Goal: Answer question/provide support: Share knowledge or assist other users

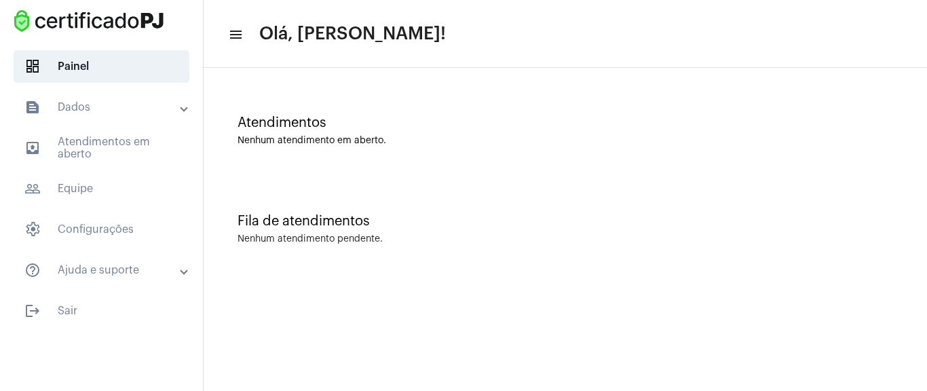
click at [108, 140] on span "outbox_outline Atendimentos em aberto" at bounding box center [102, 148] width 176 height 33
click at [127, 107] on mat-panel-title "text_snippet_outlined Dados" at bounding box center [102, 107] width 157 height 16
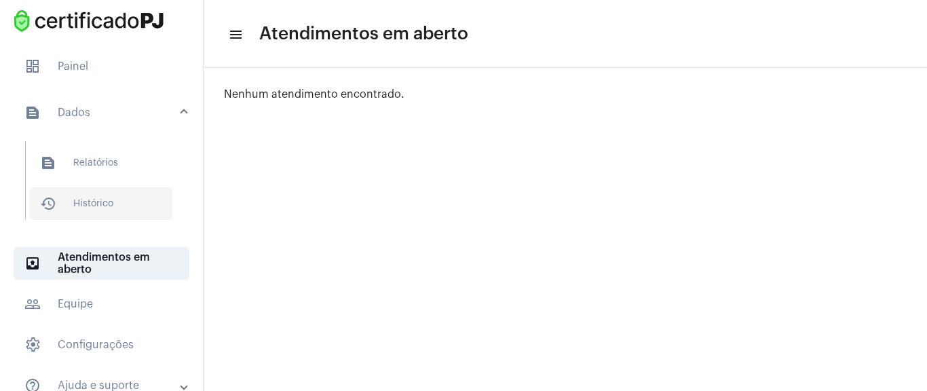
click at [85, 204] on span "history_outlined Histórico" at bounding box center [100, 203] width 143 height 33
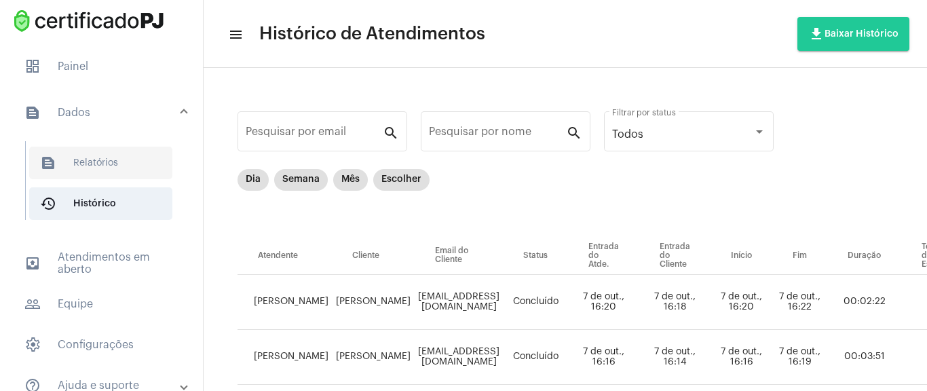
click at [72, 162] on span "text_snippet_outlined Relatórios" at bounding box center [100, 163] width 143 height 33
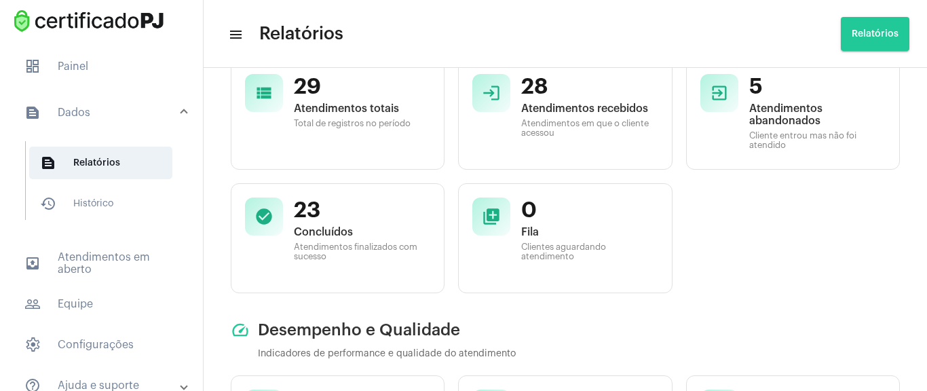
scroll to position [163, 0]
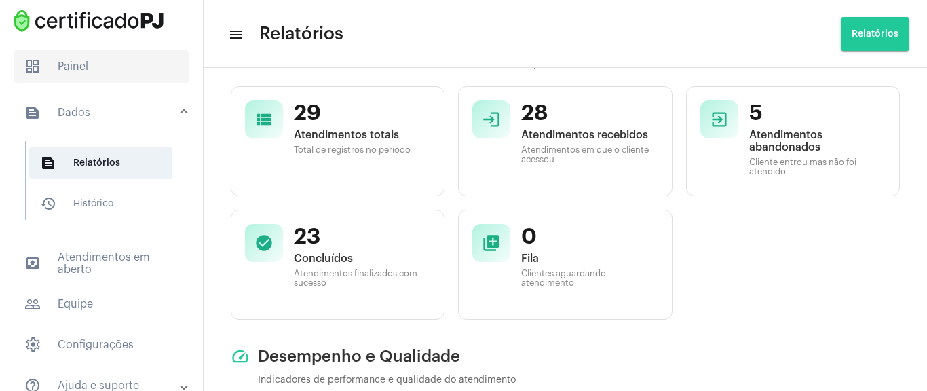
click at [85, 53] on span "dashboard Painel" at bounding box center [102, 66] width 176 height 33
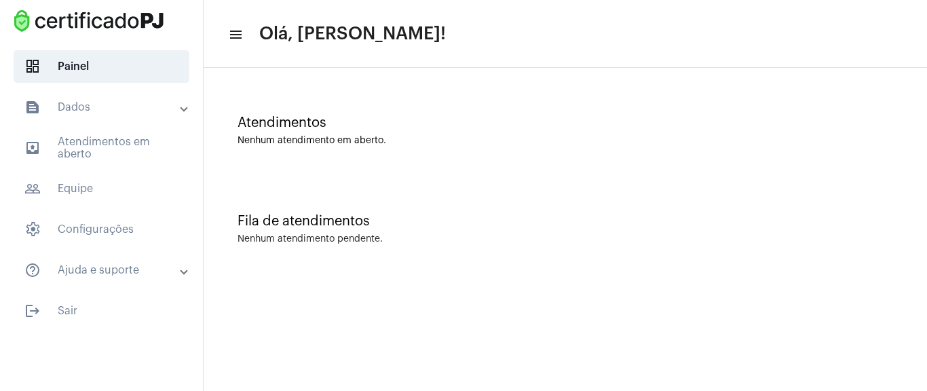
click at [260, 119] on div "Atendimentos" at bounding box center [566, 122] width 656 height 15
click at [233, 32] on mat-icon "menu" at bounding box center [235, 34] width 14 height 16
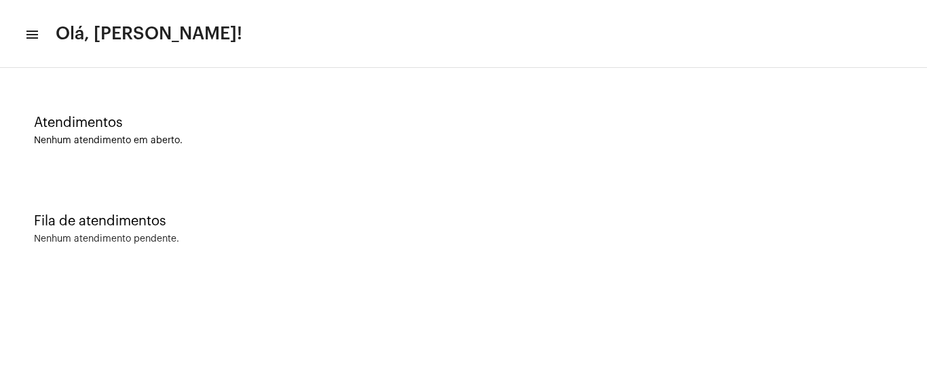
click at [17, 29] on mat-toolbar-row "menu Olá, [PERSON_NAME]!" at bounding box center [463, 33] width 927 height 43
click at [38, 29] on mat-toolbar-row "menu Olá, [PERSON_NAME]!" at bounding box center [463, 33] width 927 height 43
click at [37, 39] on mat-icon "menu" at bounding box center [31, 34] width 14 height 16
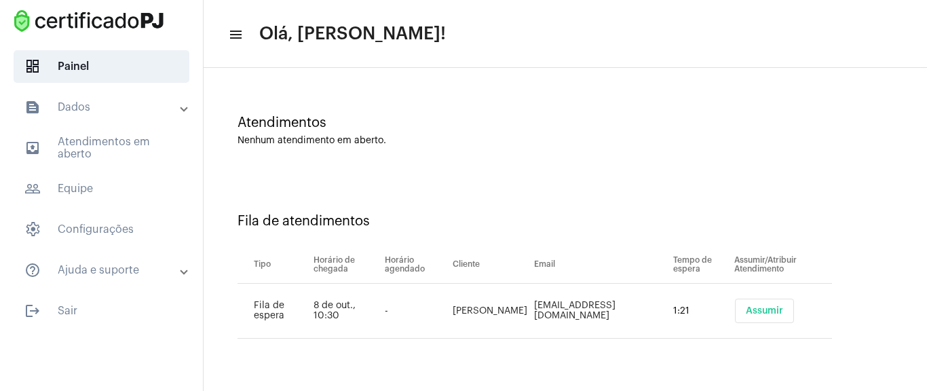
click at [759, 306] on span "Assumir" at bounding box center [764, 311] width 37 height 10
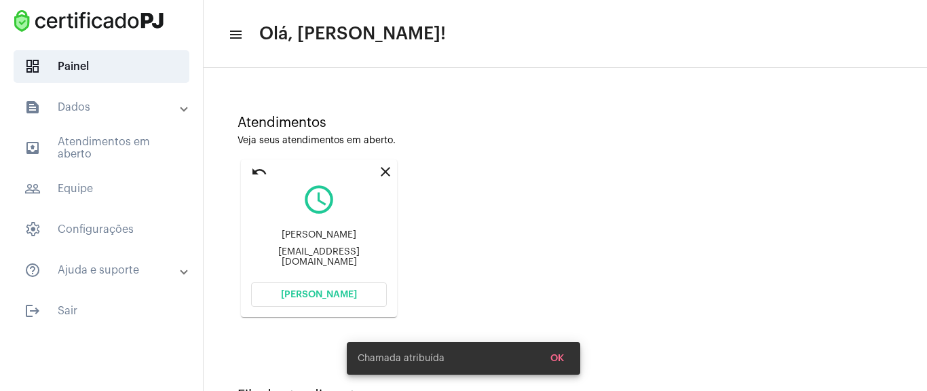
click at [343, 300] on button "[PERSON_NAME]" at bounding box center [319, 294] width 136 height 24
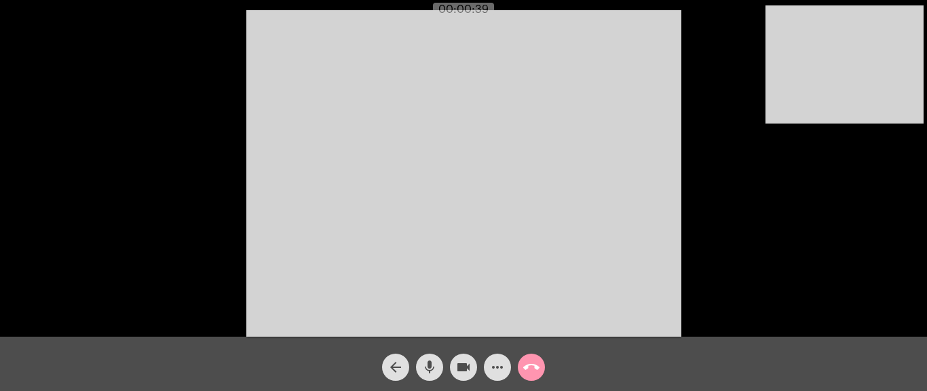
click at [742, 186] on div "Acessando Câmera e Microfone..." at bounding box center [463, 171] width 924 height 337
click at [506, 368] on button "more_horiz" at bounding box center [497, 367] width 27 height 27
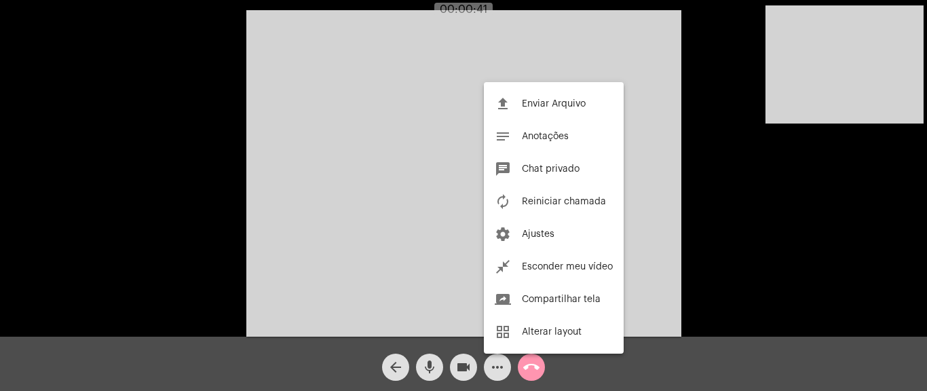
click at [506, 368] on div at bounding box center [463, 195] width 927 height 391
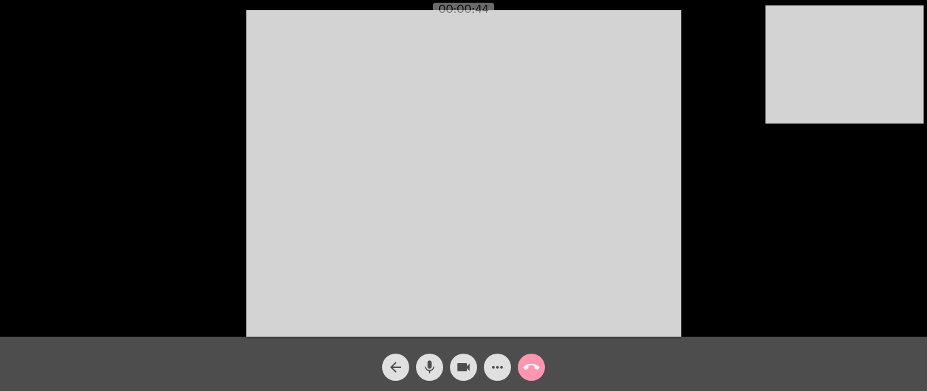
click at [496, 364] on mat-icon "more_horiz" at bounding box center [497, 367] width 16 height 16
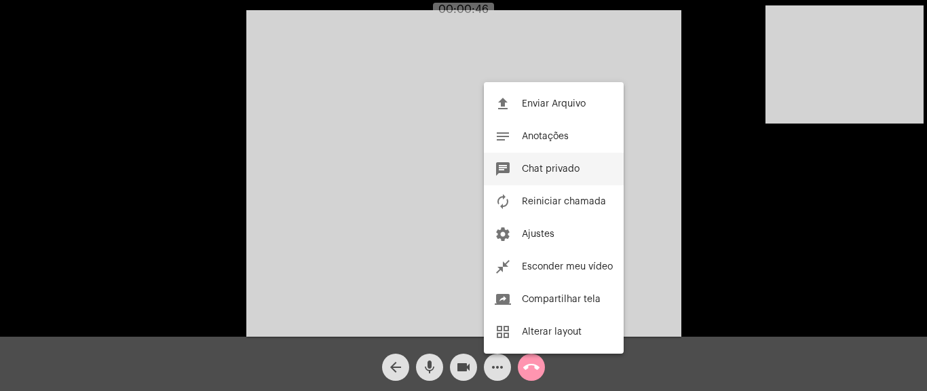
click at [546, 163] on button "chat Chat privado" at bounding box center [554, 169] width 140 height 33
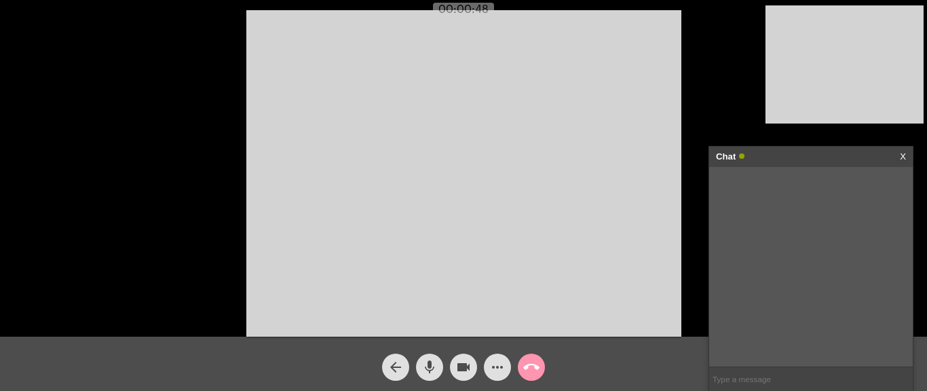
click at [759, 383] on input "text" at bounding box center [811, 379] width 204 height 24
click at [734, 377] on input "text" at bounding box center [811, 379] width 204 height 24
click at [490, 360] on mat-icon "more_horiz" at bounding box center [497, 367] width 16 height 16
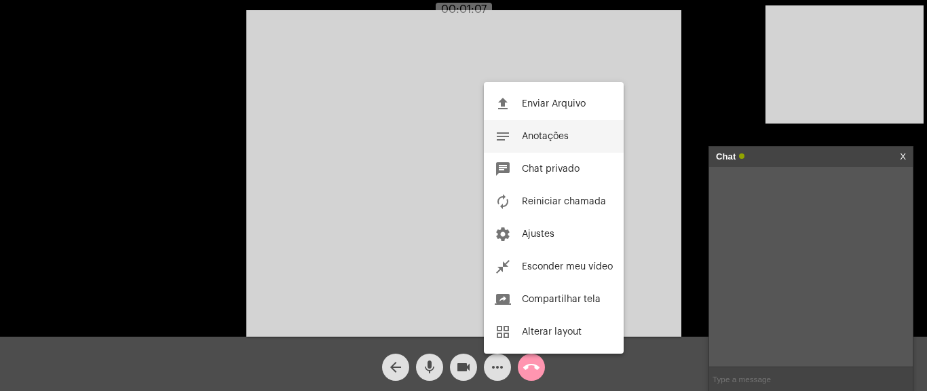
click at [571, 138] on button "notes Anotações" at bounding box center [554, 136] width 140 height 33
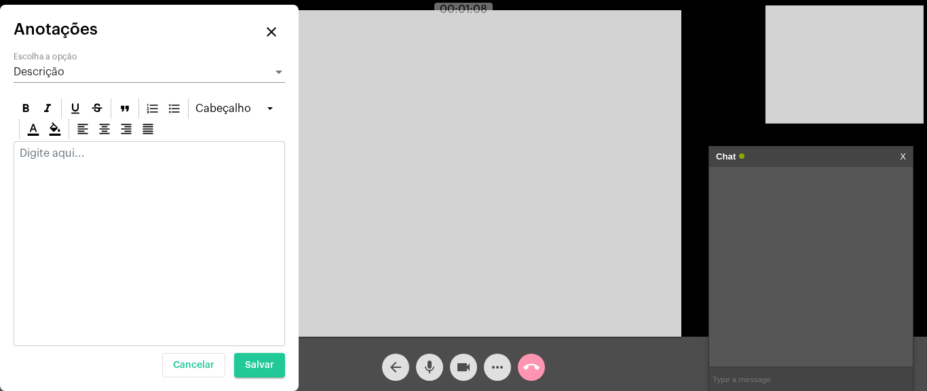
click at [110, 186] on div at bounding box center [149, 243] width 271 height 205
click at [95, 145] on div at bounding box center [149, 157] width 270 height 30
click at [111, 154] on p at bounding box center [149, 153] width 259 height 12
click at [109, 151] on p at bounding box center [149, 153] width 259 height 12
click at [273, 39] on mat-icon "close" at bounding box center [271, 32] width 16 height 16
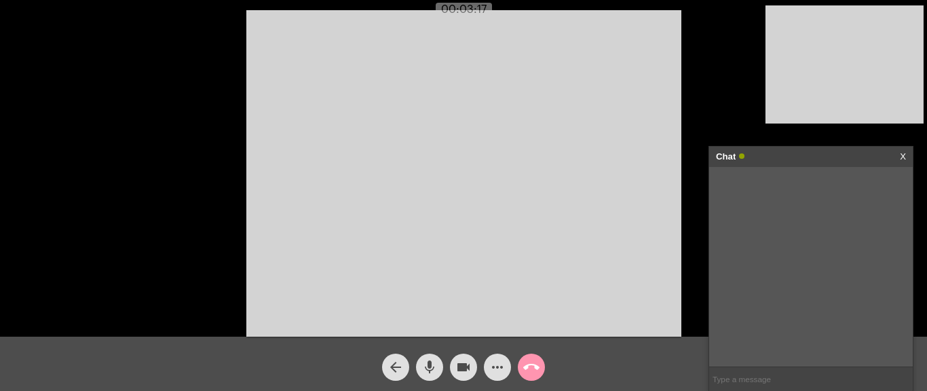
click at [748, 373] on input "text" at bounding box center [811, 379] width 204 height 24
paste input "[URL][DOMAIN_NAME]"
type input "[URL][DOMAIN_NAME]"
click at [745, 368] on input "text" at bounding box center [811, 379] width 204 height 24
click at [531, 365] on mat-icon "call_end" at bounding box center [531, 367] width 16 height 16
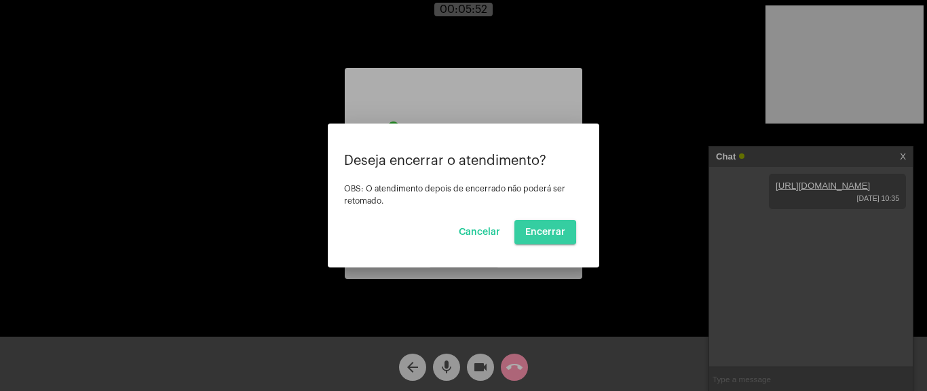
click at [539, 232] on span "Encerrar" at bounding box center [545, 232] width 40 height 10
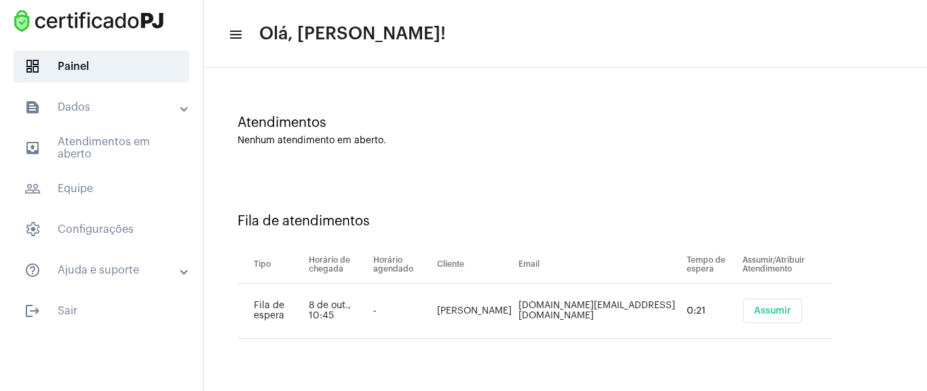
click at [761, 314] on span "Assumir" at bounding box center [772, 311] width 37 height 10
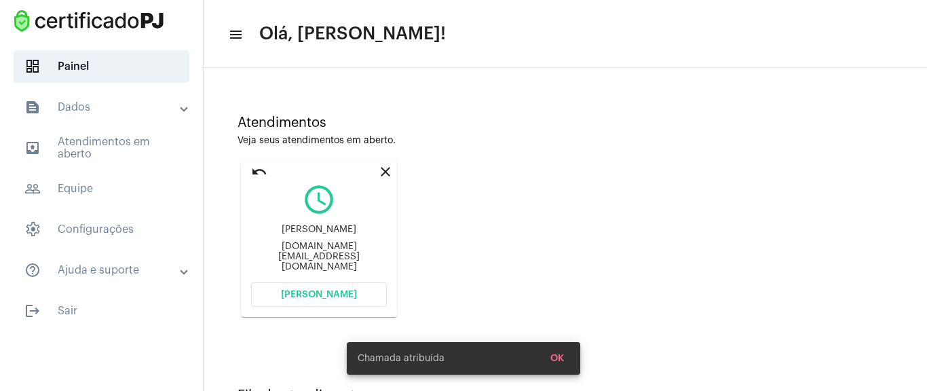
click at [357, 288] on button "[PERSON_NAME]" at bounding box center [319, 294] width 136 height 24
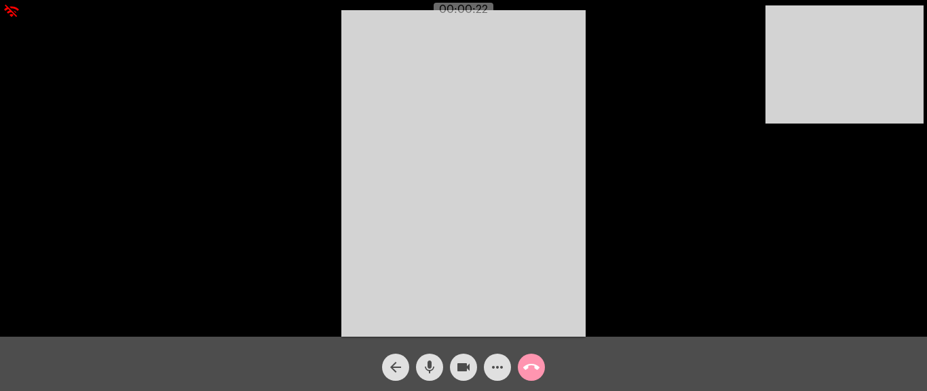
click at [499, 364] on mat-icon "more_horiz" at bounding box center [497, 367] width 16 height 16
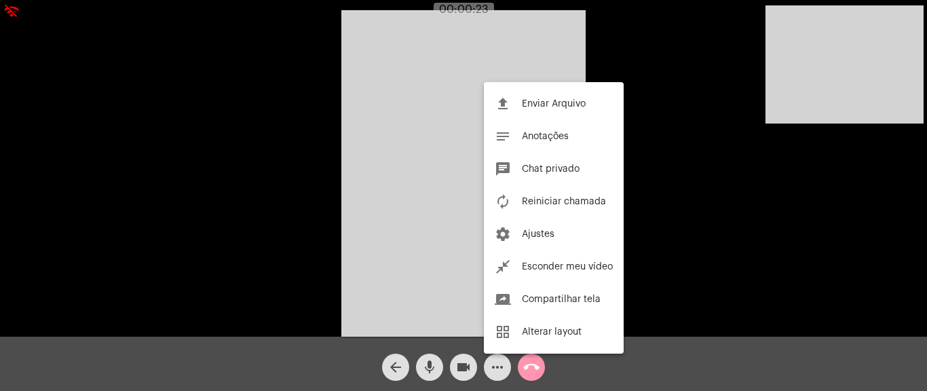
click at [499, 364] on div at bounding box center [463, 195] width 927 height 391
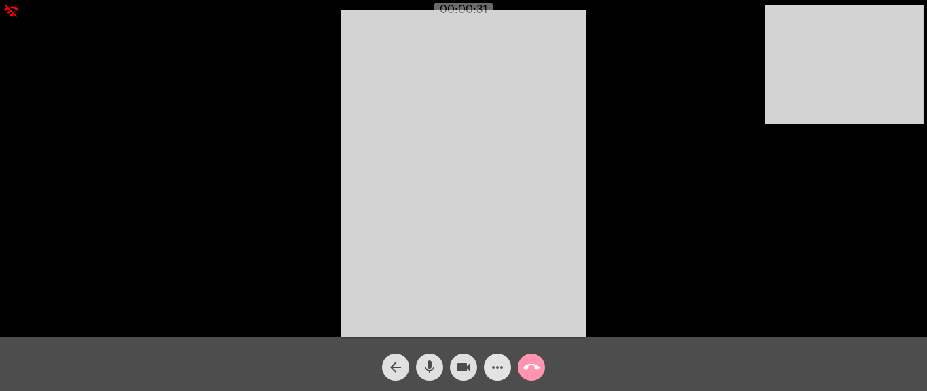
click at [506, 359] on button "more_horiz" at bounding box center [497, 367] width 27 height 27
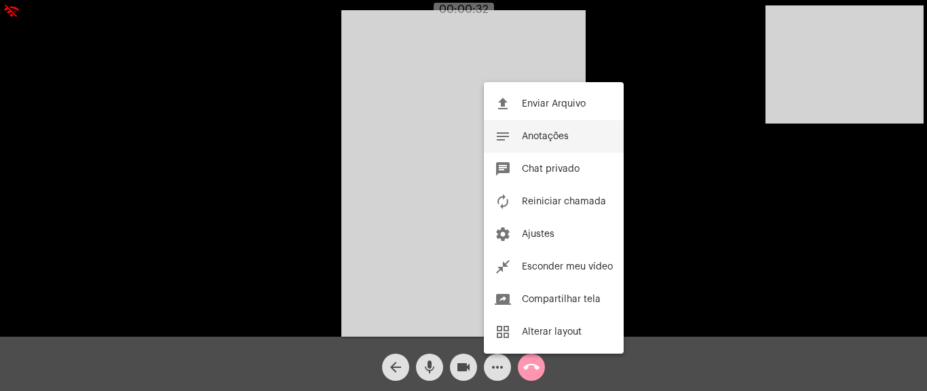
click at [550, 135] on span "Anotações" at bounding box center [545, 137] width 47 height 10
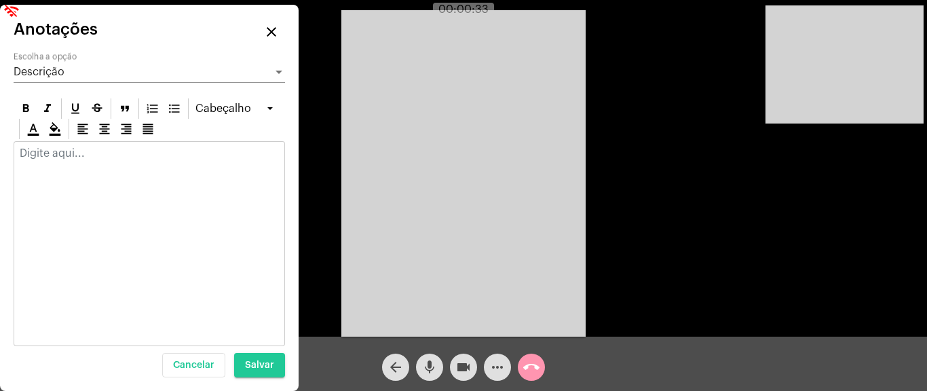
click at [124, 183] on div at bounding box center [149, 243] width 271 height 205
click at [70, 162] on div at bounding box center [149, 157] width 270 height 30
click at [276, 26] on mat-icon "close" at bounding box center [271, 32] width 16 height 16
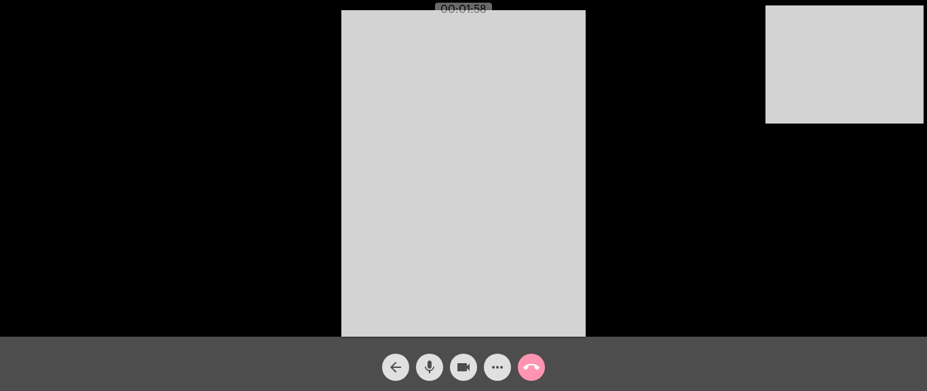
click at [497, 366] on mat-icon "more_horiz" at bounding box center [497, 367] width 16 height 16
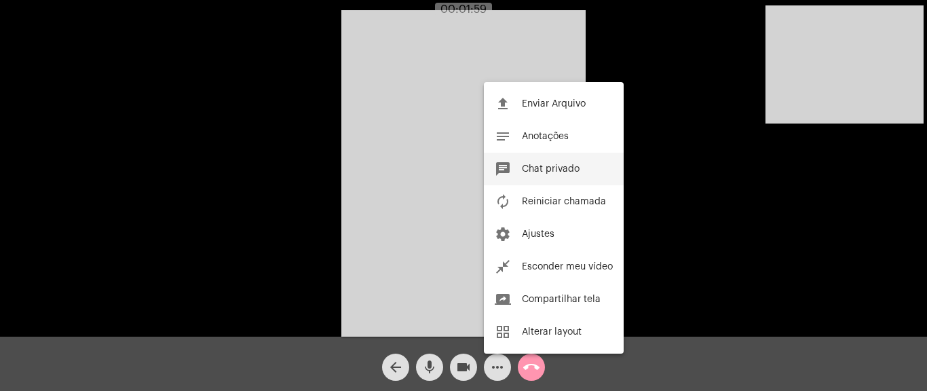
click at [555, 172] on span "Chat privado" at bounding box center [551, 169] width 58 height 10
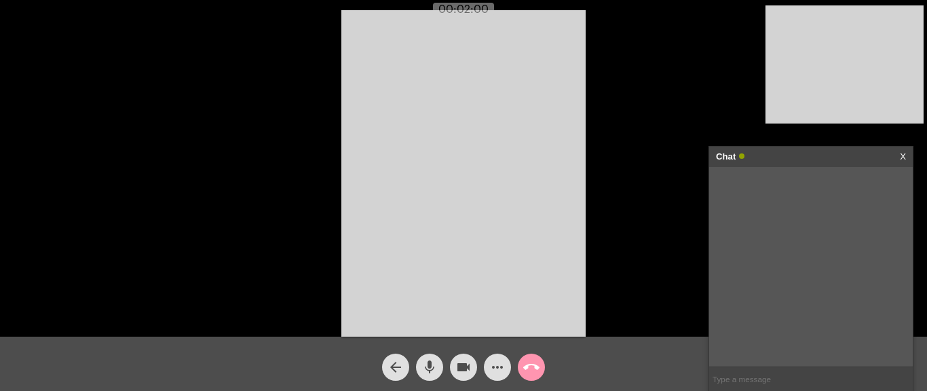
click at [748, 385] on input "text" at bounding box center [811, 379] width 204 height 24
paste input "[URL][DOMAIN_NAME]"
type input "[URL][DOMAIN_NAME]"
click at [530, 364] on mat-icon "call_end" at bounding box center [531, 367] width 16 height 16
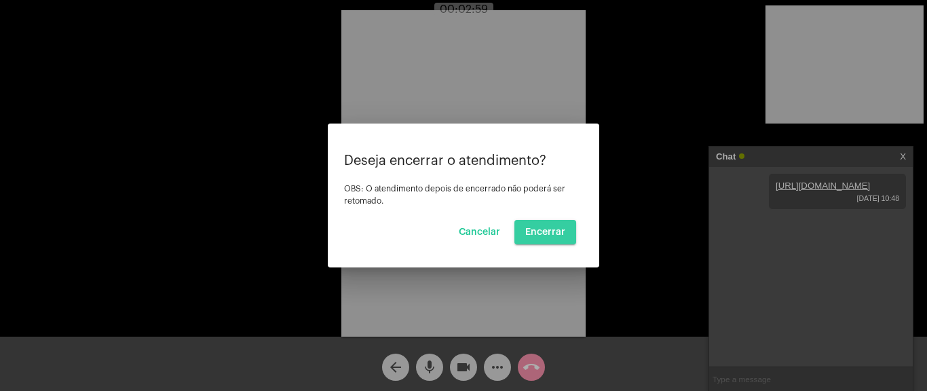
click at [548, 235] on span "Encerrar" at bounding box center [545, 232] width 40 height 10
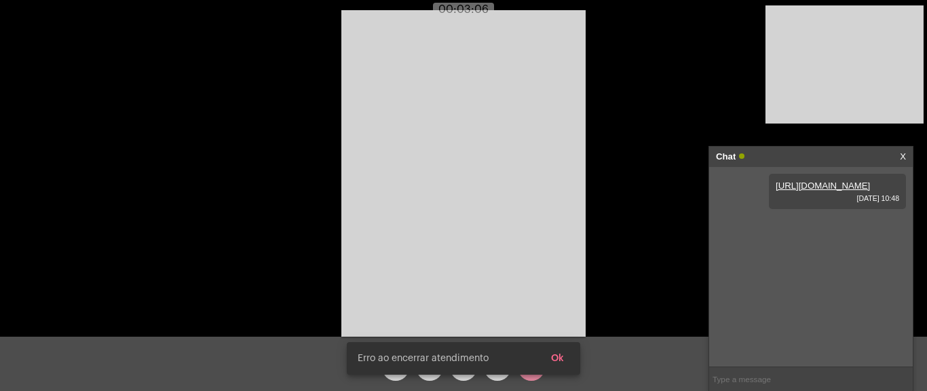
click at [556, 362] on span "Ok" at bounding box center [557, 359] width 13 height 10
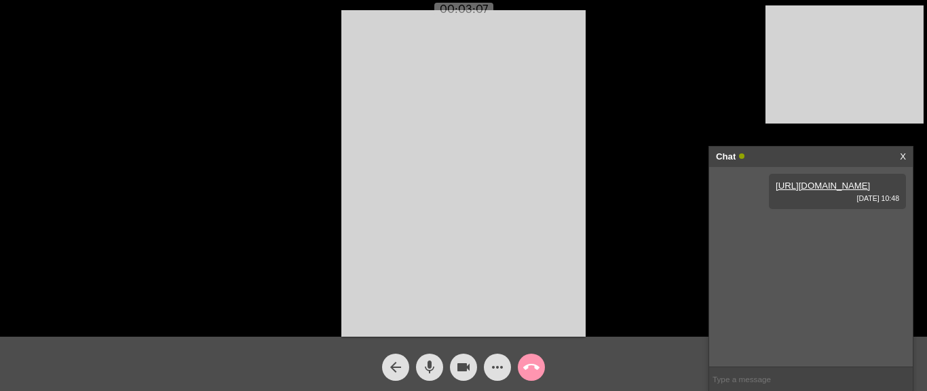
click at [533, 366] on mat-icon "call_end" at bounding box center [531, 367] width 16 height 16
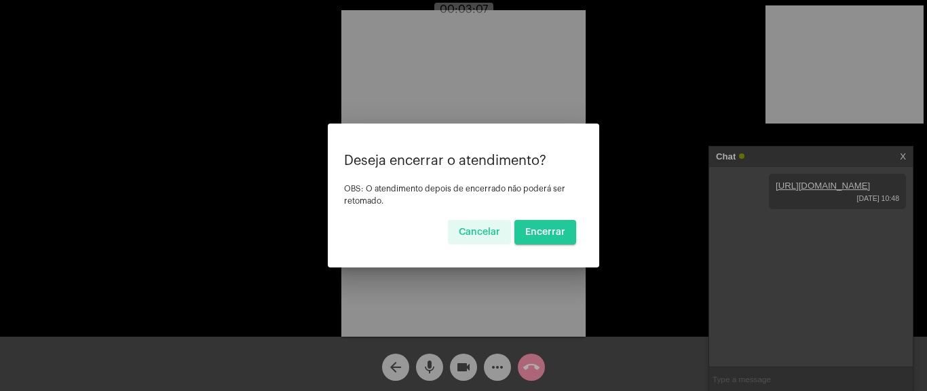
click at [560, 229] on span "Encerrar" at bounding box center [545, 232] width 40 height 10
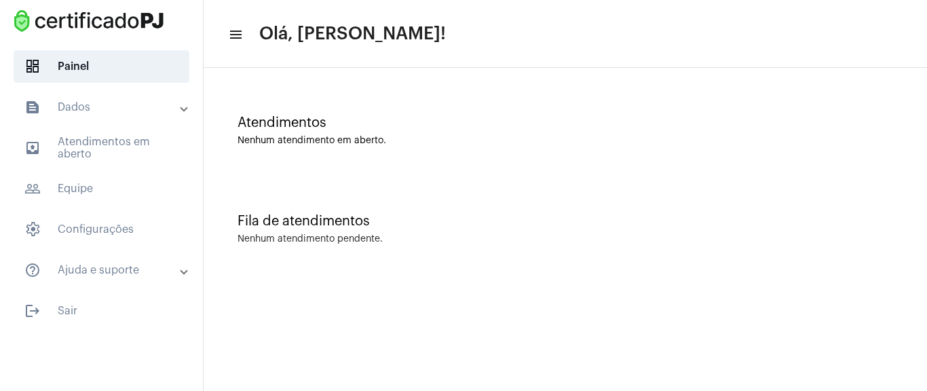
click at [511, 79] on div "Atendimentos Nenhum atendimento em aberto." at bounding box center [565, 124] width 710 height 98
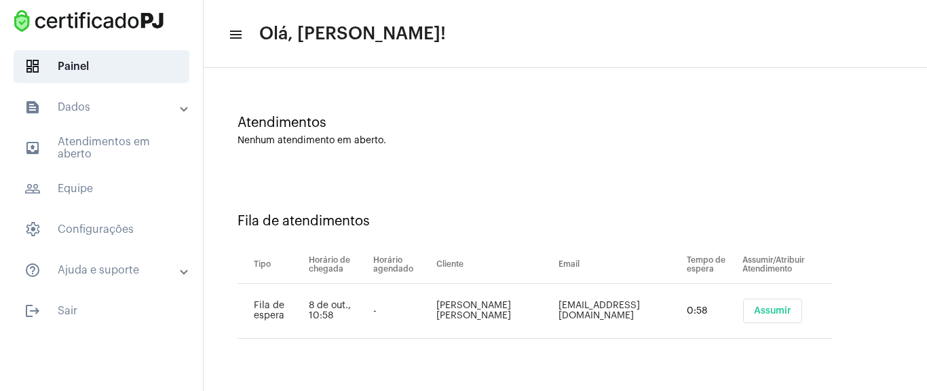
click at [758, 320] on button "Assumir" at bounding box center [772, 311] width 59 height 24
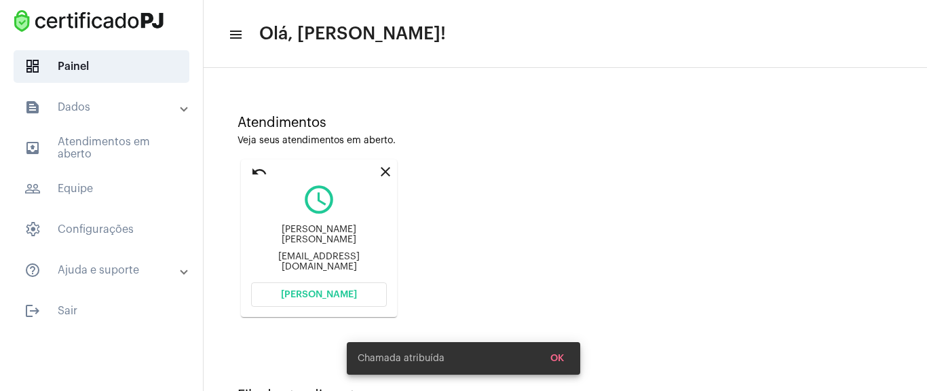
click at [348, 295] on span "[PERSON_NAME]" at bounding box center [319, 295] width 76 height 10
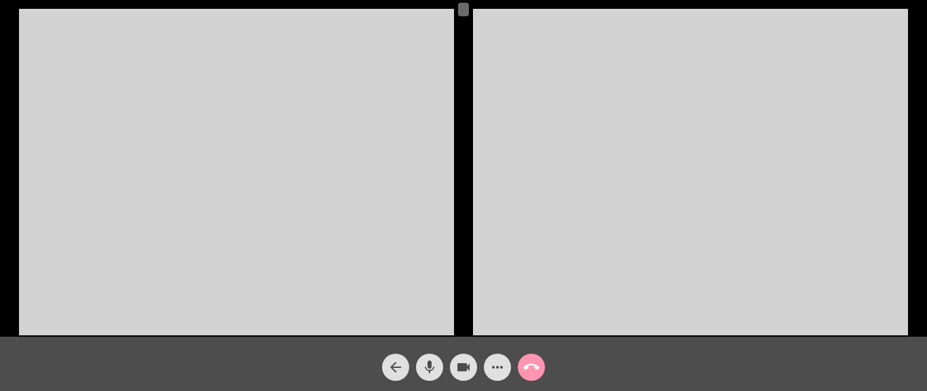
click at [352, 95] on div at bounding box center [236, 171] width 435 height 333
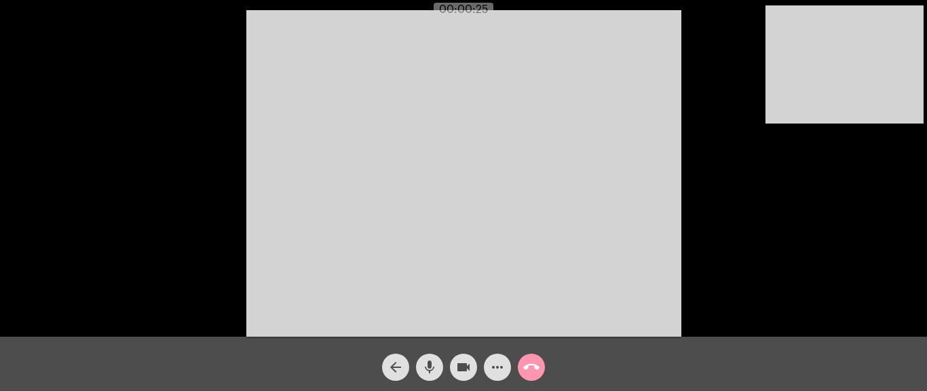
click at [497, 42] on video at bounding box center [463, 173] width 435 height 326
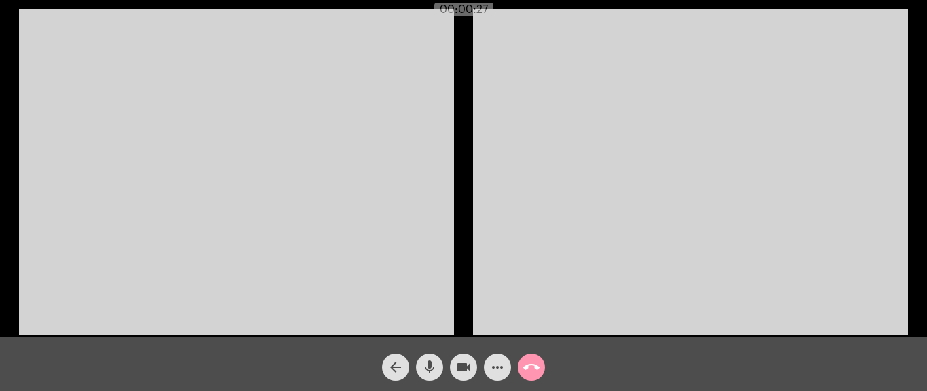
click at [430, 108] on video at bounding box center [236, 172] width 435 height 326
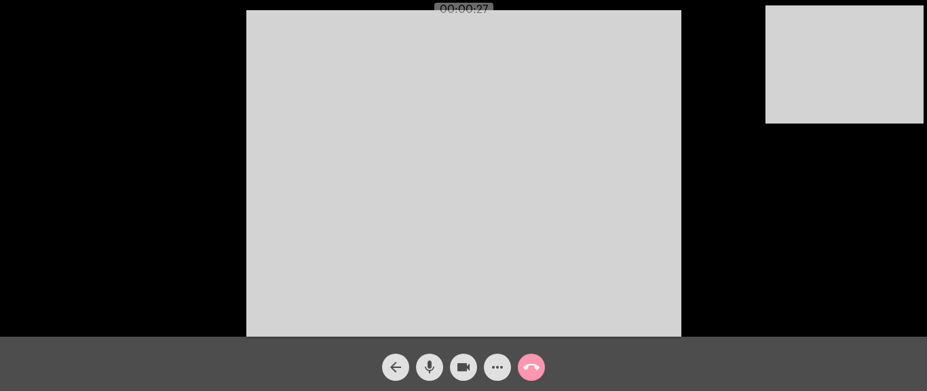
click at [655, 276] on video at bounding box center [463, 173] width 435 height 326
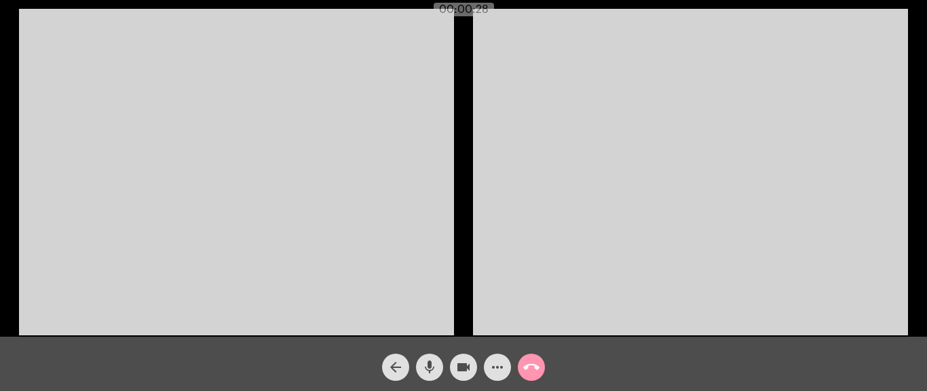
click at [303, 207] on video at bounding box center [236, 172] width 435 height 326
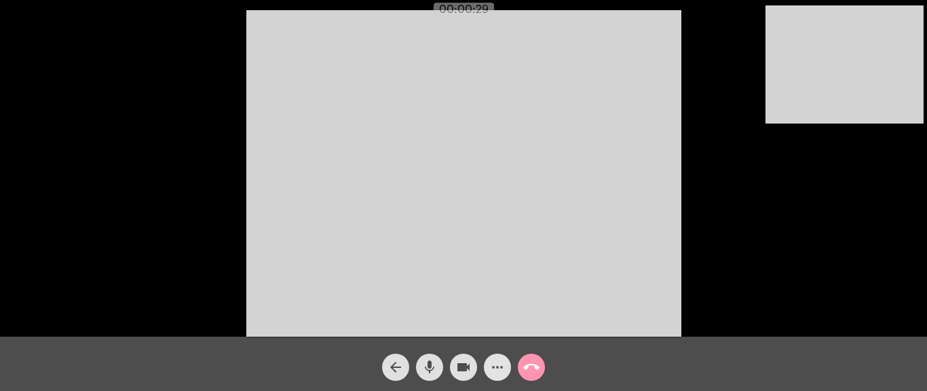
click at [494, 366] on mat-icon "more_horiz" at bounding box center [497, 367] width 16 height 16
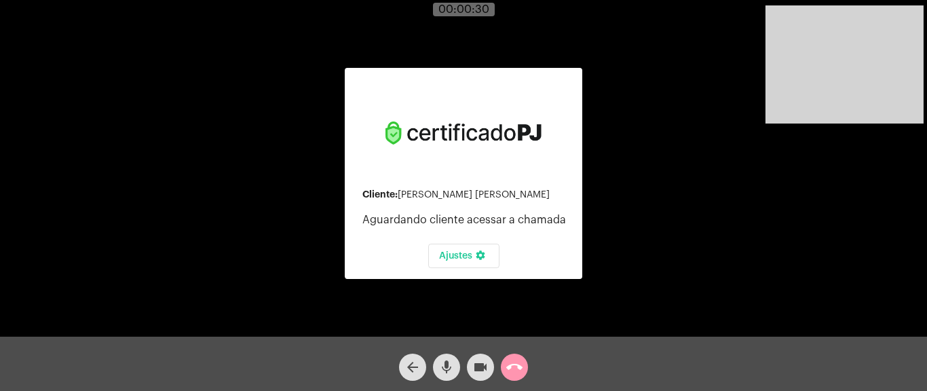
click at [495, 366] on div "videocam" at bounding box center [480, 364] width 34 height 34
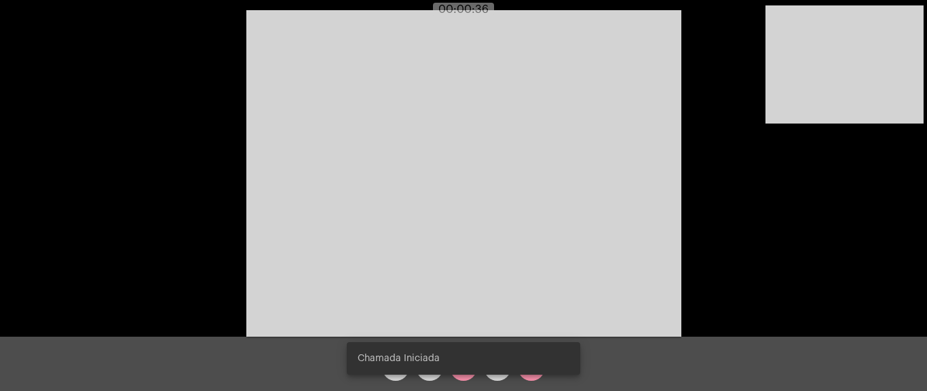
click at [709, 147] on div "Acessando Câmera e Microfone..." at bounding box center [463, 171] width 924 height 337
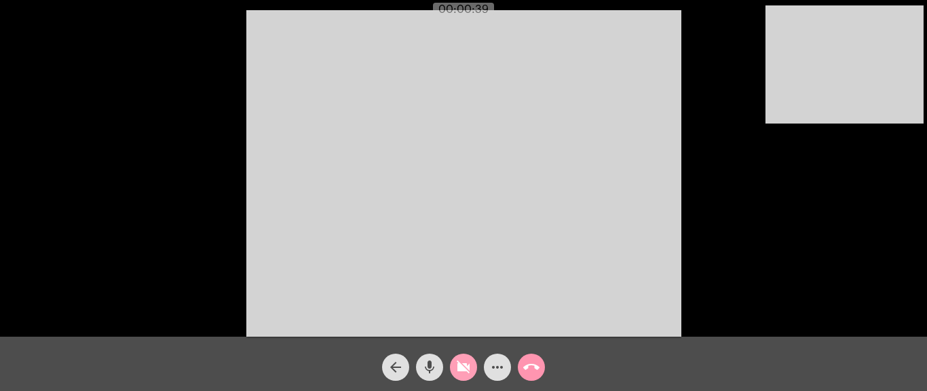
click at [463, 373] on mat-icon "videocam_off" at bounding box center [463, 367] width 16 height 16
click at [496, 364] on mat-icon "more_horiz" at bounding box center [497, 367] width 16 height 16
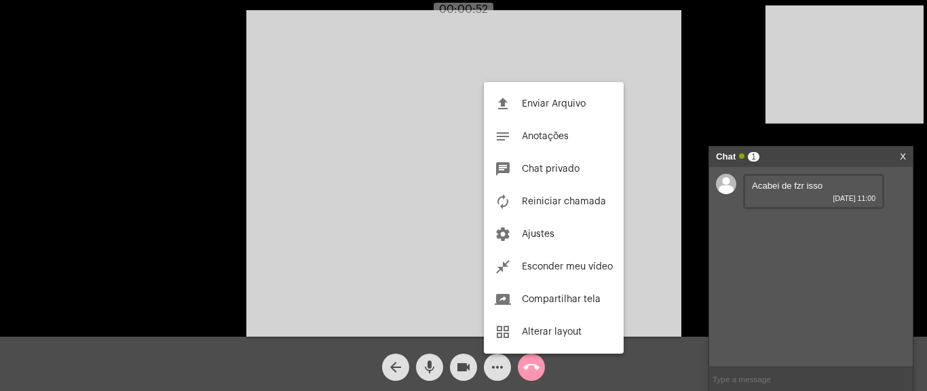
click at [723, 374] on div at bounding box center [463, 195] width 927 height 391
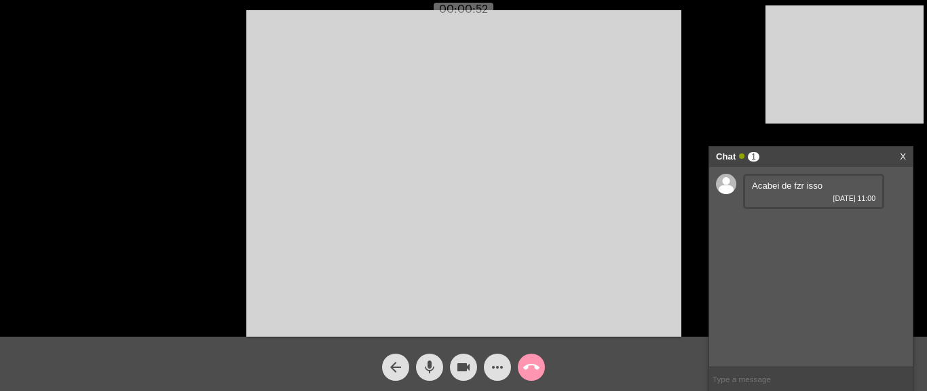
click at [726, 381] on input "text" at bounding box center [811, 379] width 204 height 24
click at [746, 382] on input "text" at bounding box center [811, 379] width 204 height 24
click at [746, 383] on input "text" at bounding box center [811, 379] width 204 height 24
drag, startPoint x: 770, startPoint y: 225, endPoint x: 835, endPoint y: 227, distance: 65.8
click at [835, 227] on div "[PHONE_NUMBER] [DATE] 11:00" at bounding box center [813, 229] width 141 height 35
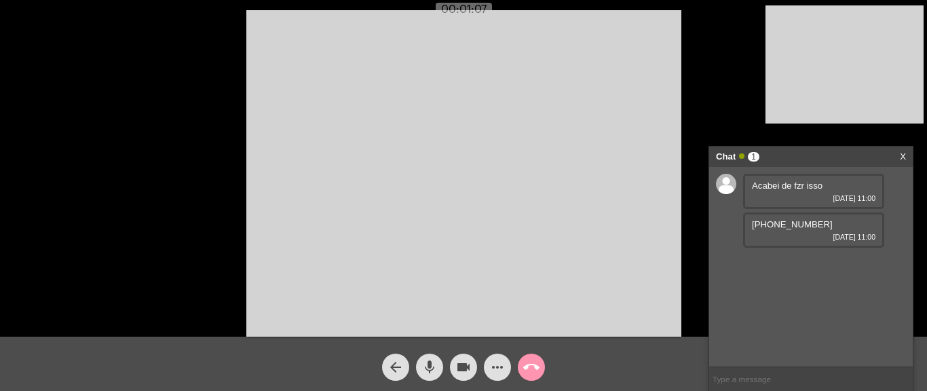
copy span "[PHONE_NUMBER]"
click at [532, 373] on mat-icon "call_end" at bounding box center [531, 367] width 16 height 16
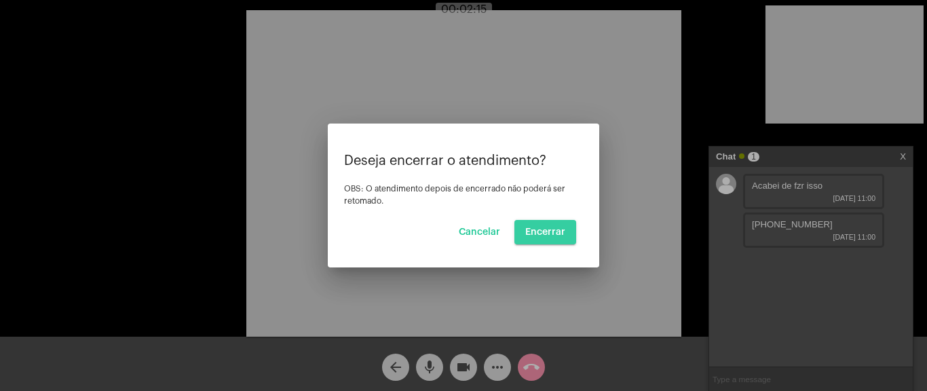
click at [551, 241] on button "Encerrar" at bounding box center [545, 232] width 62 height 24
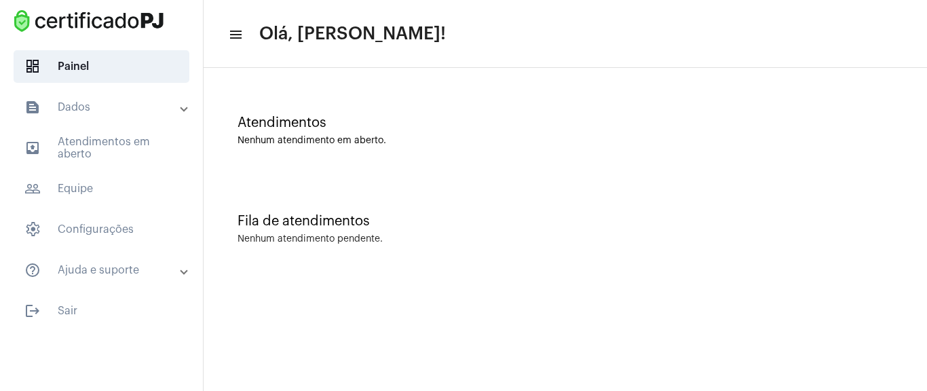
click at [101, 110] on mat-panel-title "text_snippet_outlined Dados" at bounding box center [102, 107] width 157 height 16
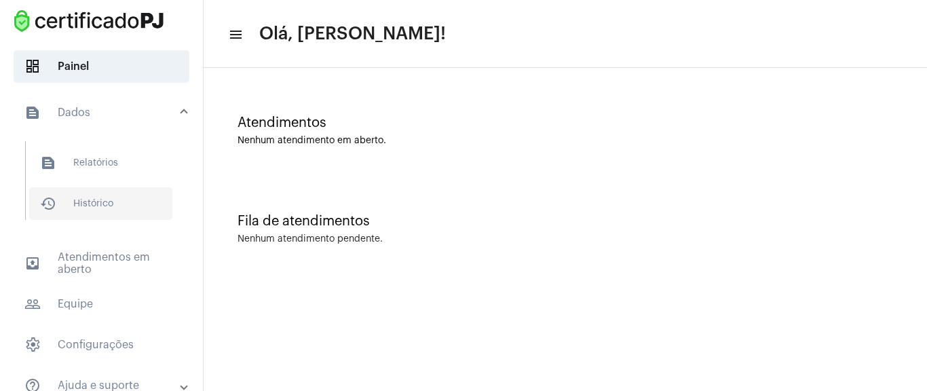
click at [107, 197] on span "history_outlined Histórico" at bounding box center [100, 203] width 143 height 33
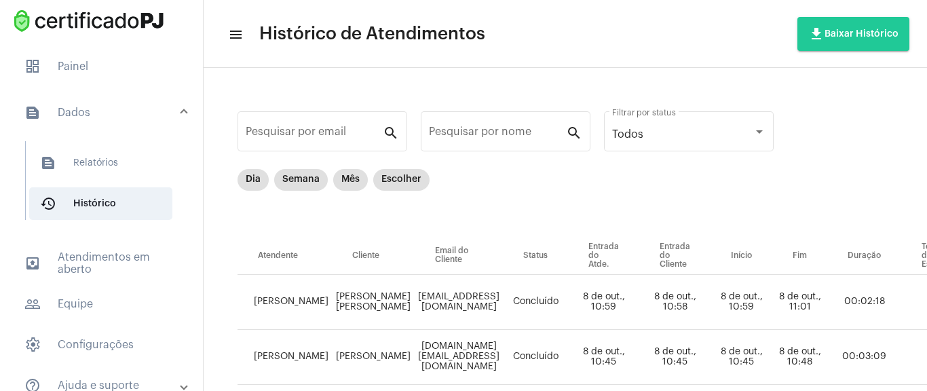
drag, startPoint x: 327, startPoint y: 297, endPoint x: 396, endPoint y: 314, distance: 70.8
click at [396, 314] on td "[PERSON_NAME] [PERSON_NAME]" at bounding box center [373, 302] width 83 height 55
copy td "[PERSON_NAME] [PERSON_NAME]"
click at [512, 193] on div "Dia Semana Mês Escolher" at bounding box center [708, 203] width 941 height 68
drag, startPoint x: 428, startPoint y: 303, endPoint x: 548, endPoint y: 303, distance: 120.1
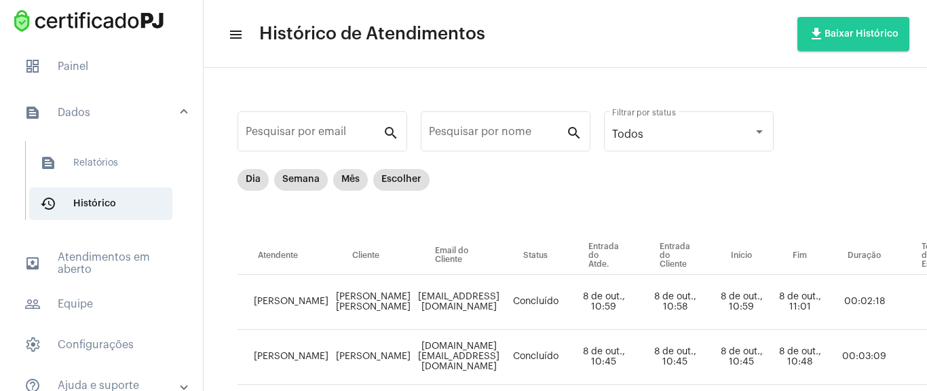
click at [503, 301] on td "[EMAIL_ADDRESS][DOMAIN_NAME]" at bounding box center [459, 302] width 88 height 55
copy td "[EMAIL_ADDRESS][DOMAIN_NAME]"
click at [112, 58] on span "dashboard Painel" at bounding box center [102, 66] width 176 height 33
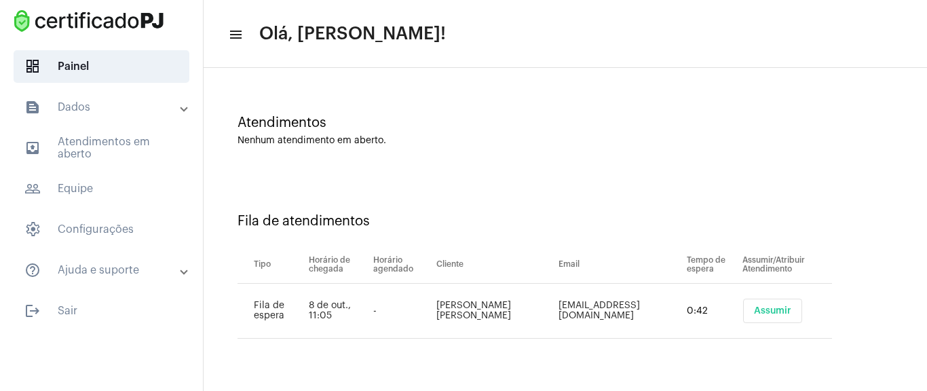
click at [754, 315] on span "Assumir" at bounding box center [772, 311] width 37 height 10
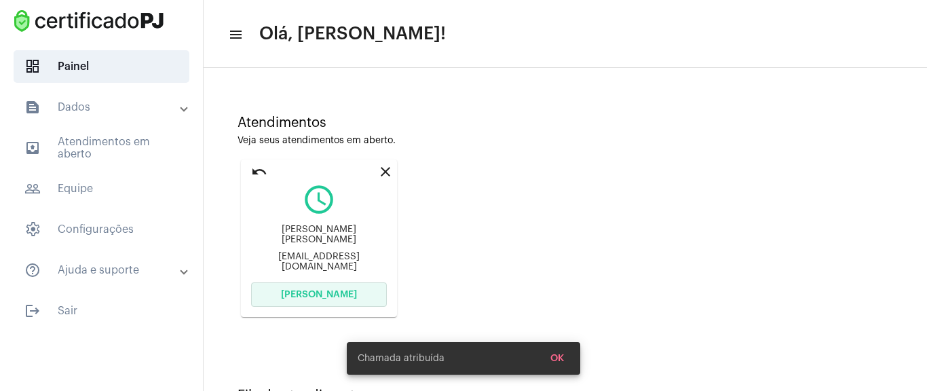
click at [348, 293] on span "[PERSON_NAME]" at bounding box center [319, 295] width 76 height 10
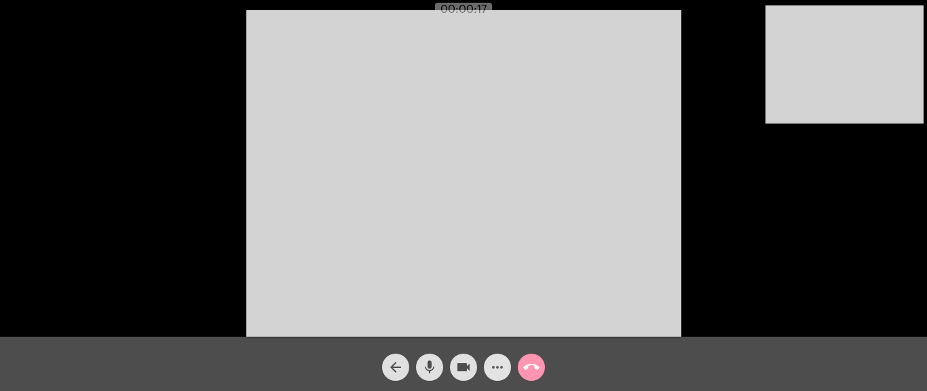
click at [495, 363] on mat-icon "more_horiz" at bounding box center [497, 367] width 16 height 16
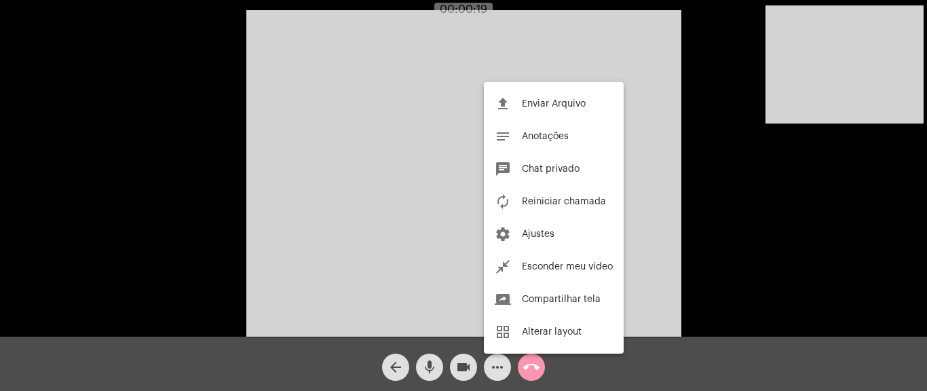
click at [500, 373] on div at bounding box center [463, 195] width 927 height 391
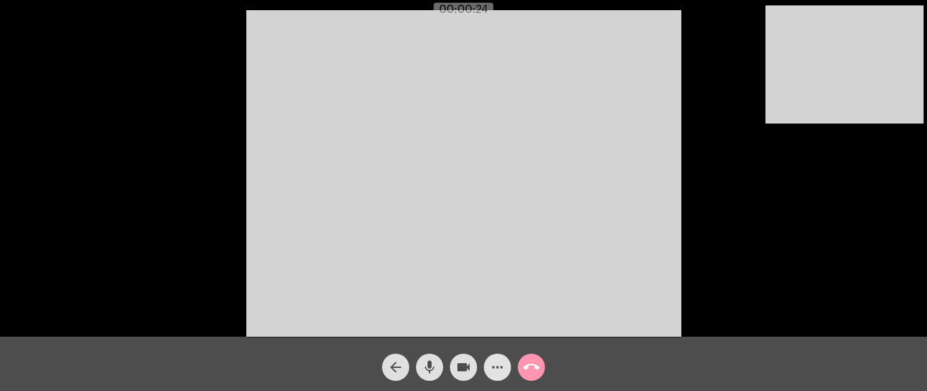
click at [495, 369] on mat-icon "more_horiz" at bounding box center [497, 367] width 16 height 16
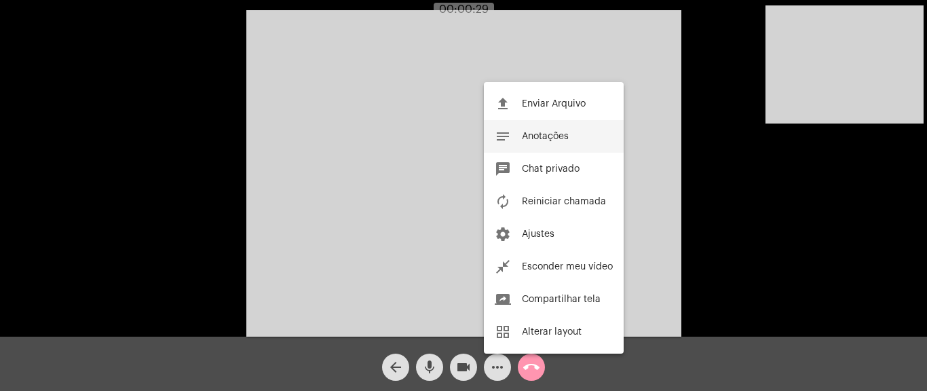
click at [571, 138] on button "notes Anotações" at bounding box center [554, 136] width 140 height 33
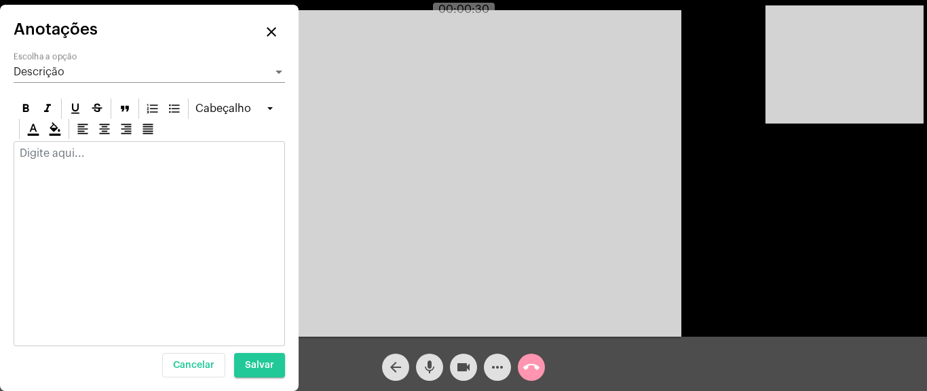
click at [135, 164] on div at bounding box center [149, 157] width 270 height 30
click at [130, 173] on div at bounding box center [149, 243] width 271 height 205
click at [107, 178] on div at bounding box center [149, 243] width 271 height 205
click at [71, 147] on p at bounding box center [149, 153] width 259 height 12
click at [120, 170] on div at bounding box center [149, 157] width 270 height 30
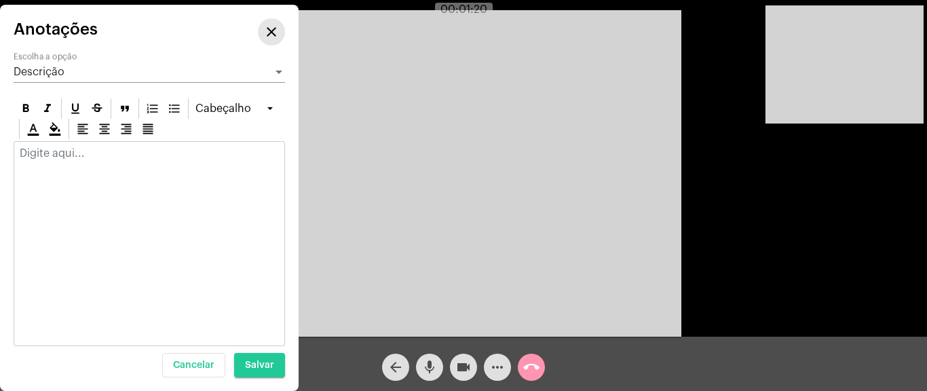
click at [269, 37] on mat-icon "close" at bounding box center [271, 32] width 16 height 16
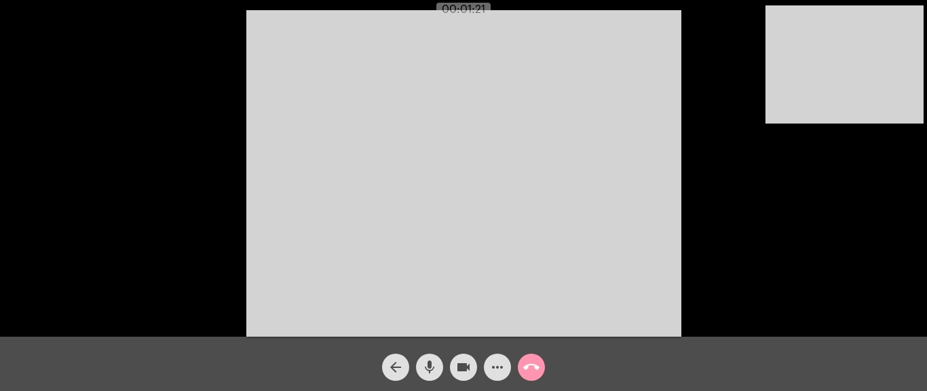
click at [489, 361] on mat-icon "more_horiz" at bounding box center [497, 367] width 16 height 16
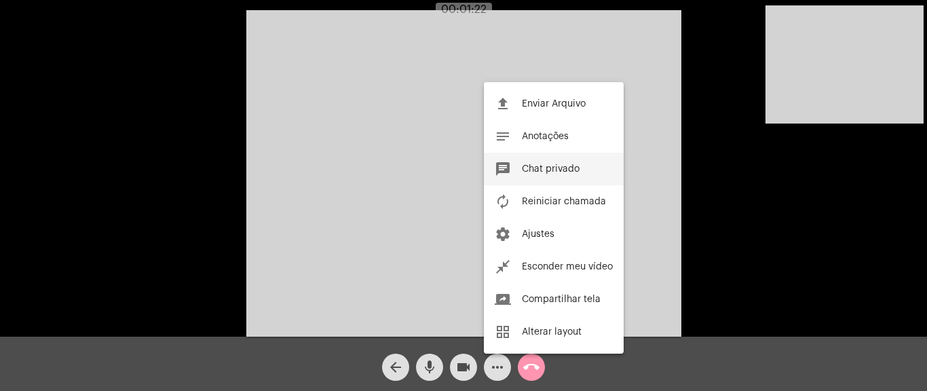
click at [589, 168] on button "chat Chat privado" at bounding box center [554, 169] width 140 height 33
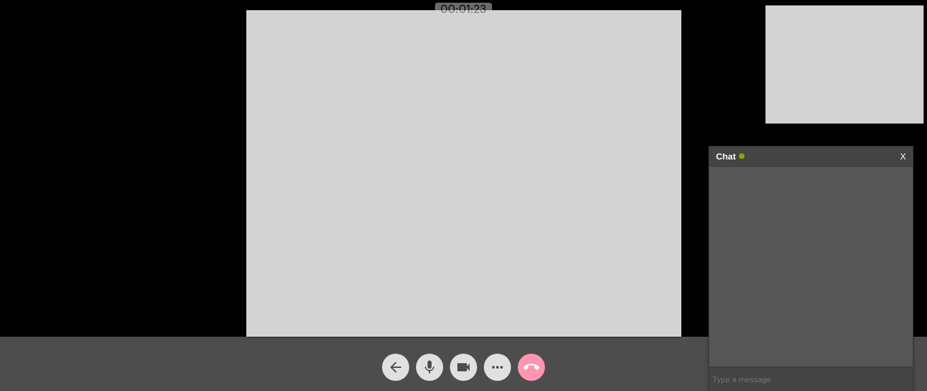
click at [754, 370] on input "text" at bounding box center [811, 379] width 204 height 24
paste input "[URL][DOMAIN_NAME]"
type input "[URL][DOMAIN_NAME]"
click at [757, 383] on input "text" at bounding box center [811, 379] width 204 height 24
click at [758, 381] on input "text" at bounding box center [811, 379] width 204 height 24
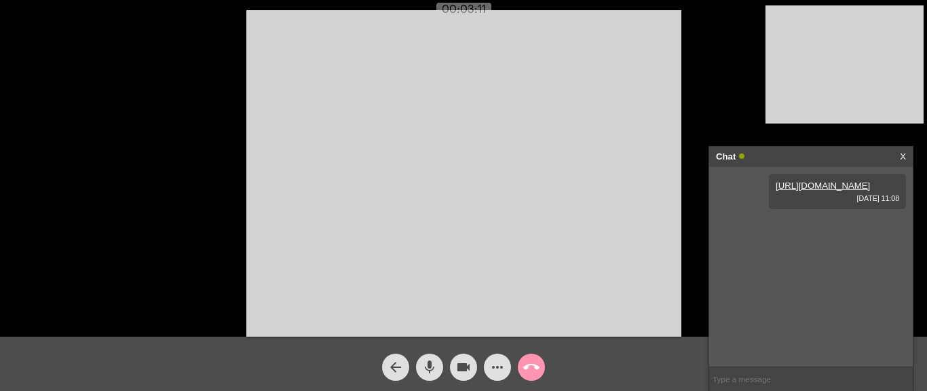
drag, startPoint x: 764, startPoint y: 333, endPoint x: 763, endPoint y: 340, distance: 6.9
click at [764, 334] on div "[URL][DOMAIN_NAME] [DATE] 11:08" at bounding box center [811, 267] width 204 height 200
click at [765, 365] on div "[URL][DOMAIN_NAME] [DATE] 11:08" at bounding box center [811, 267] width 204 height 200
click at [759, 370] on input "text" at bounding box center [811, 379] width 204 height 24
click at [431, 364] on mat-icon "mic" at bounding box center [429, 367] width 16 height 16
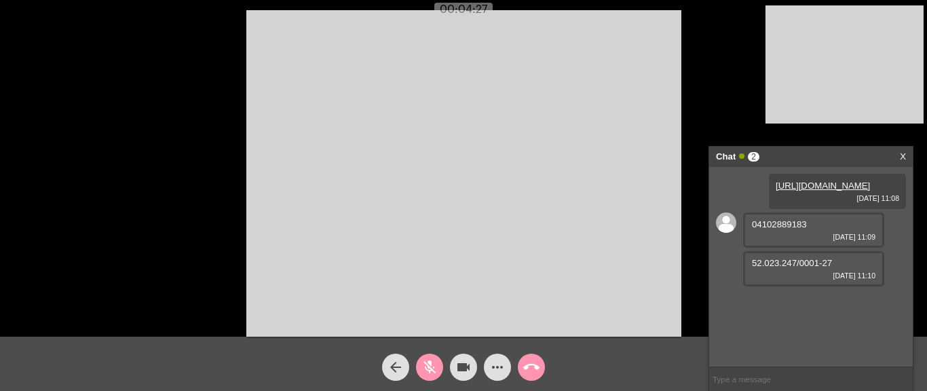
click at [467, 366] on mat-icon "videocam" at bounding box center [463, 367] width 16 height 16
click at [786, 248] on div "04102889183 [DATE] 11:09" at bounding box center [813, 229] width 141 height 35
click at [789, 229] on span "04102889183" at bounding box center [779, 224] width 55 height 10
click at [788, 268] on span "52.023.247/0001-27" at bounding box center [792, 263] width 80 height 10
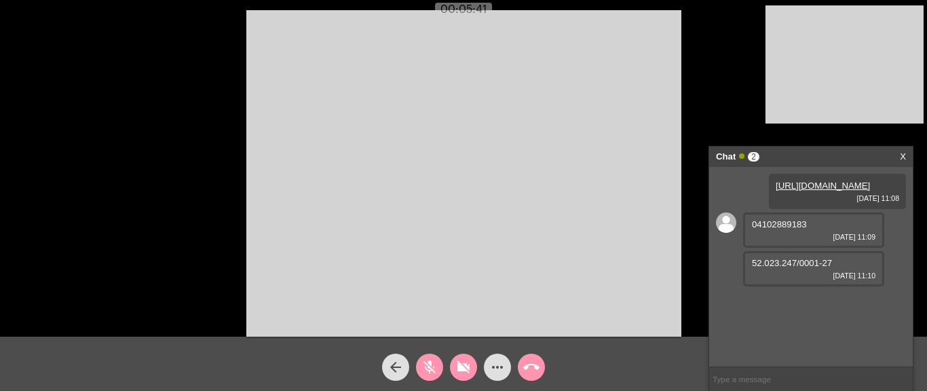
click at [789, 313] on div "[URL][DOMAIN_NAME] [DATE] 11:08 04102889183 [DATE] 11:[PHONE_NUMBER]/0001-27 [D…" at bounding box center [811, 267] width 204 height 200
click at [459, 368] on mat-icon "videocam_off" at bounding box center [463, 367] width 16 height 16
click at [434, 371] on mat-icon "mic_off" at bounding box center [429, 367] width 16 height 16
click at [533, 373] on mat-icon "call_end" at bounding box center [531, 367] width 16 height 16
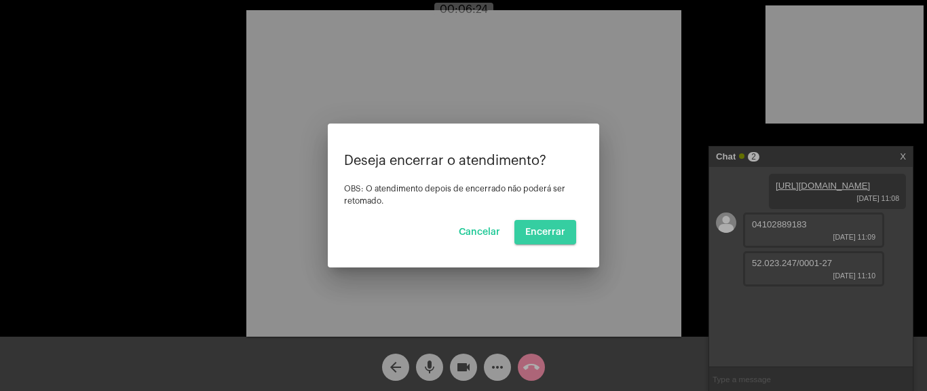
click at [557, 229] on span "Encerrar" at bounding box center [545, 232] width 40 height 10
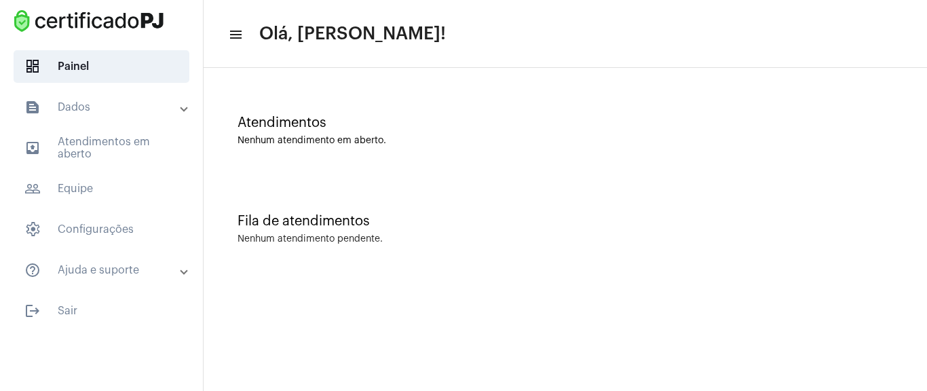
click at [116, 112] on mat-panel-title "text_snippet_outlined Dados" at bounding box center [102, 107] width 157 height 16
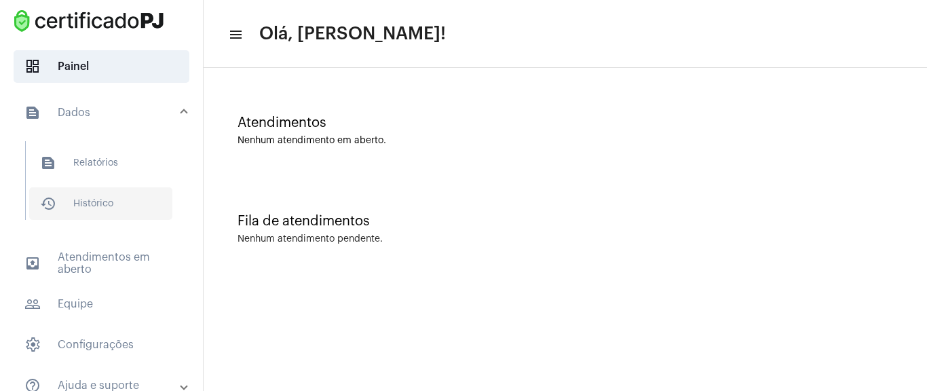
click at [81, 213] on span "history_outlined Histórico" at bounding box center [100, 203] width 143 height 33
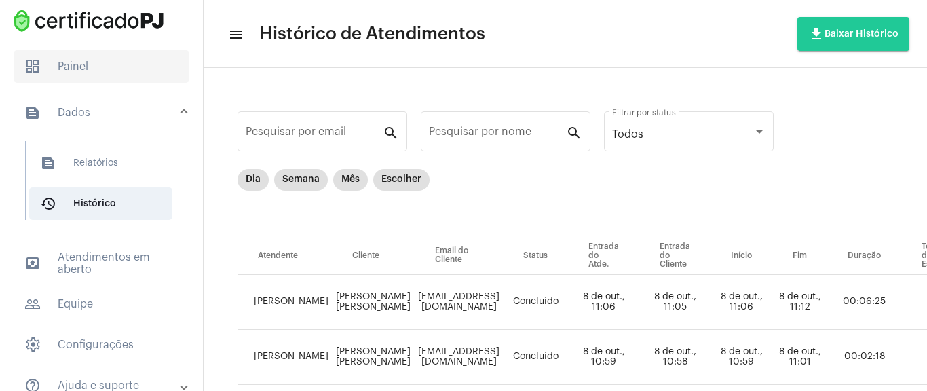
click at [96, 68] on span "dashboard Painel" at bounding box center [102, 66] width 176 height 33
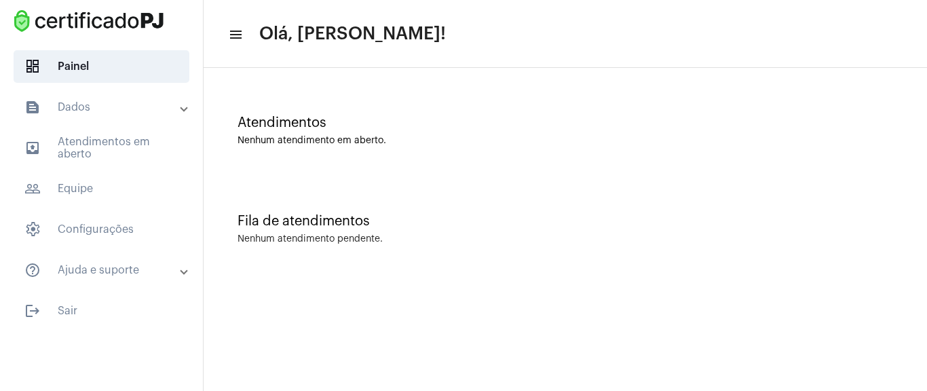
click at [161, 108] on mat-panel-title "text_snippet_outlined Dados" at bounding box center [102, 107] width 157 height 16
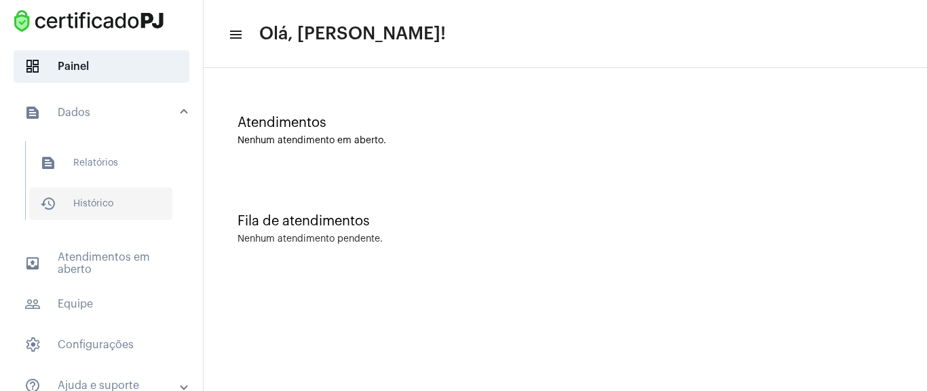
click at [118, 208] on span "history_outlined Histórico" at bounding box center [100, 203] width 143 height 33
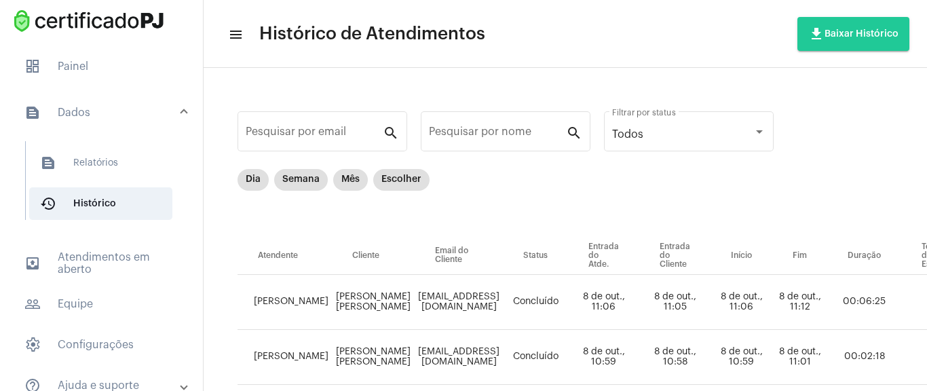
click at [120, 108] on mat-panel-title "text_snippet_outlined Dados" at bounding box center [102, 113] width 157 height 16
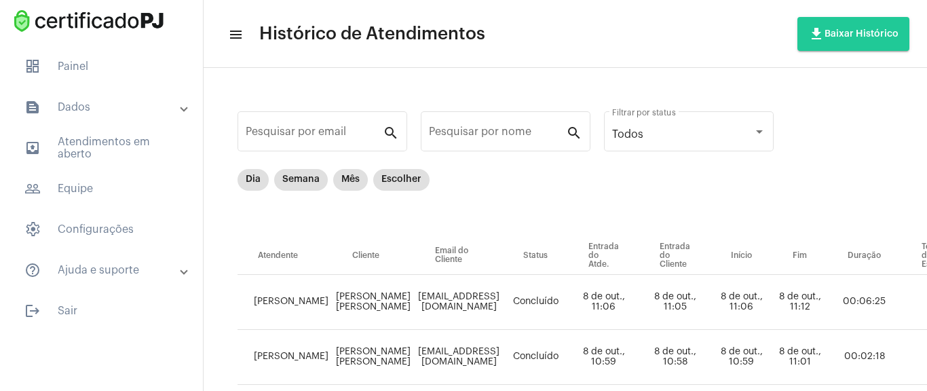
click at [120, 108] on mat-panel-title "text_snippet_outlined Dados" at bounding box center [102, 107] width 157 height 16
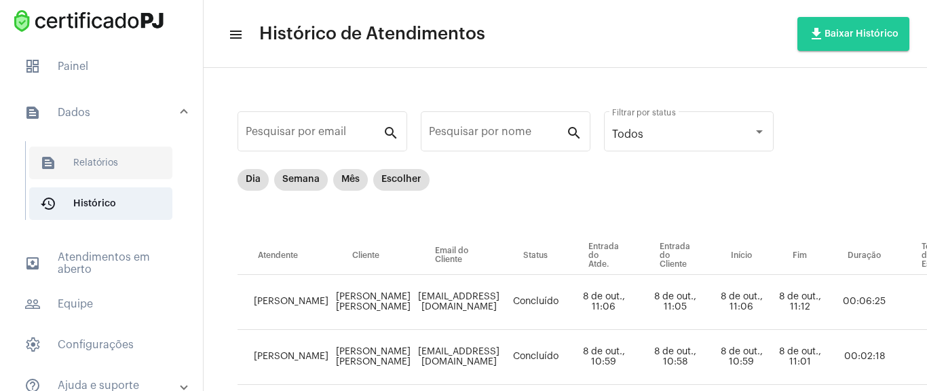
click at [90, 177] on span "text_snippet_outlined Relatórios" at bounding box center [100, 163] width 143 height 33
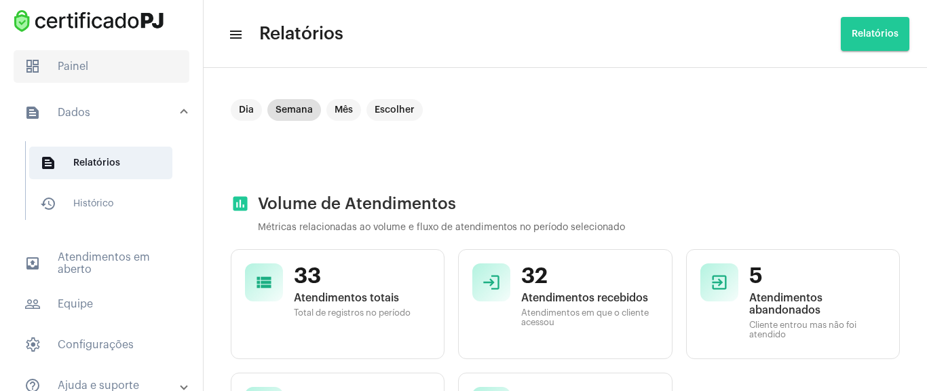
click at [132, 72] on span "dashboard Painel" at bounding box center [102, 66] width 176 height 33
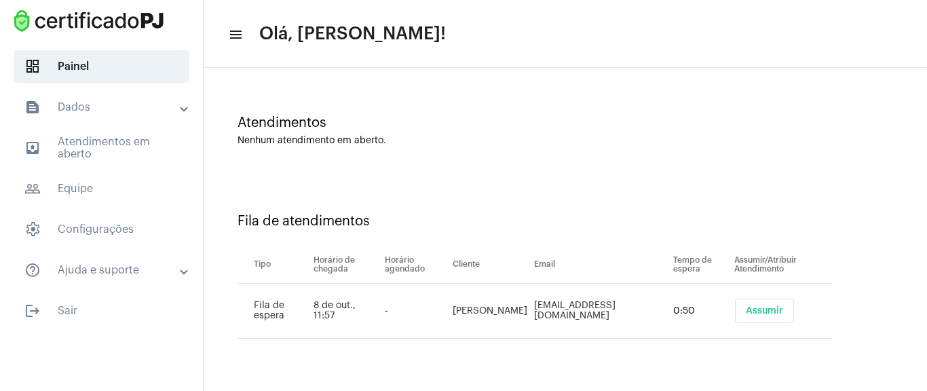
click at [783, 306] on span "Assumir" at bounding box center [764, 311] width 37 height 10
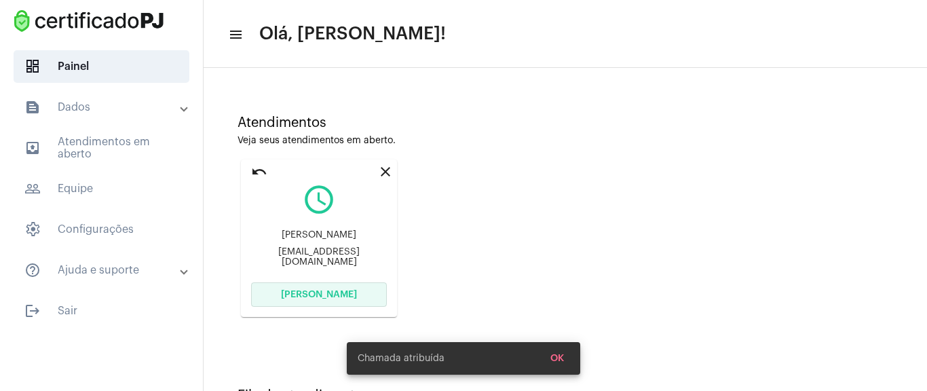
click at [315, 290] on span "[PERSON_NAME]" at bounding box center [319, 295] width 76 height 10
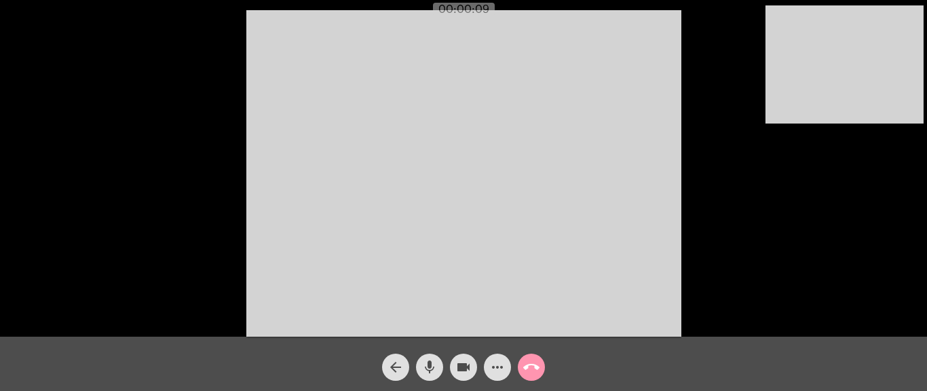
click at [493, 364] on mat-icon "more_horiz" at bounding box center [497, 367] width 16 height 16
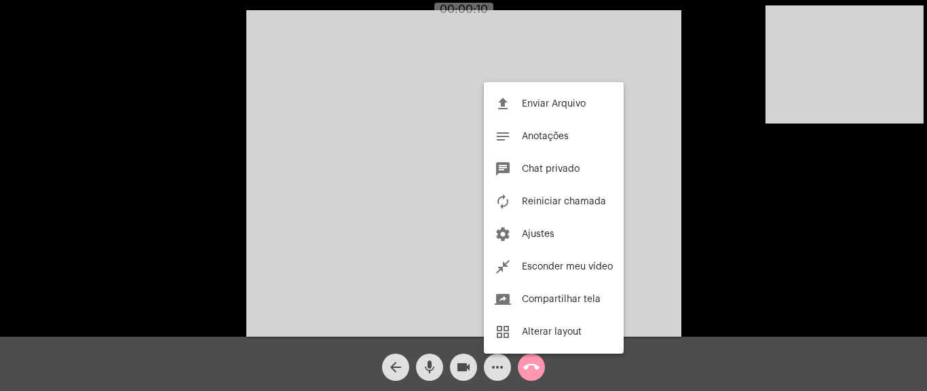
click at [407, 164] on div at bounding box center [463, 195] width 927 height 391
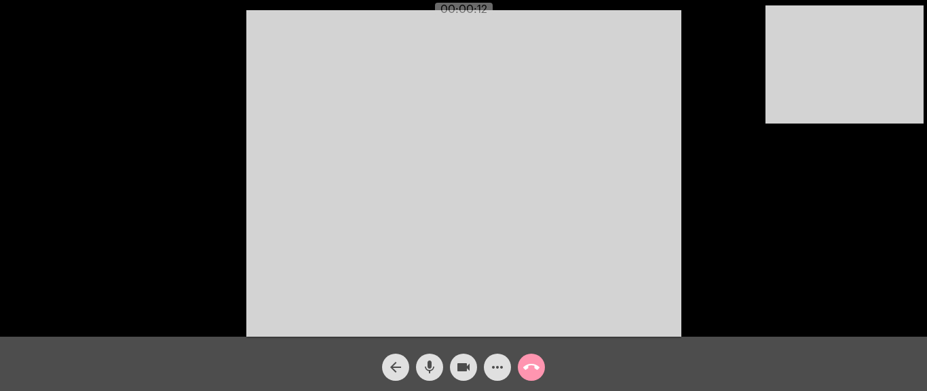
click at [502, 362] on mat-icon "more_horiz" at bounding box center [497, 367] width 16 height 16
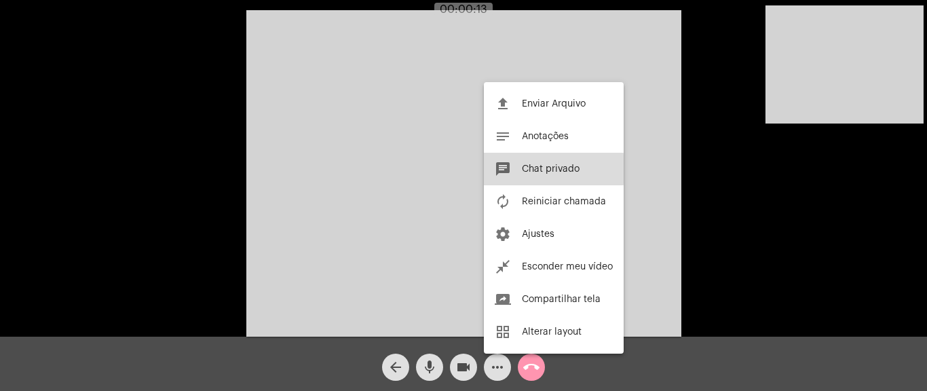
click at [539, 169] on span "Chat privado" at bounding box center [551, 169] width 58 height 10
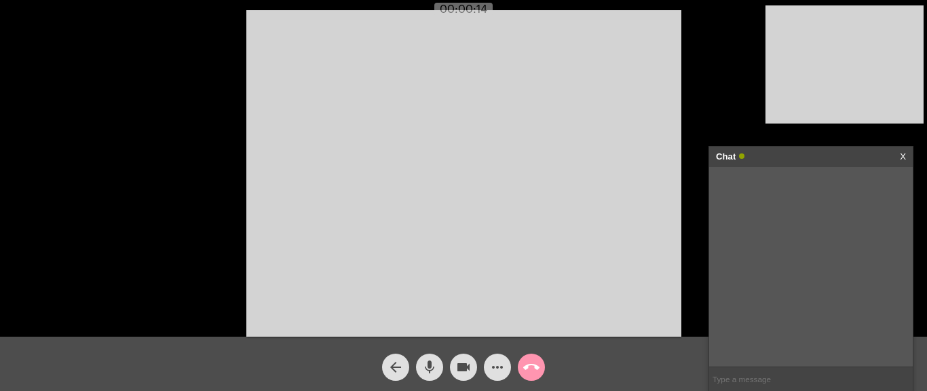
click at [740, 381] on input "text" at bounding box center [811, 379] width 204 height 24
click at [738, 375] on input "text" at bounding box center [811, 379] width 204 height 24
click at [765, 375] on input "text" at bounding box center [811, 379] width 204 height 24
paste input "[URL][DOMAIN_NAME]"
type input "[URL][DOMAIN_NAME]"
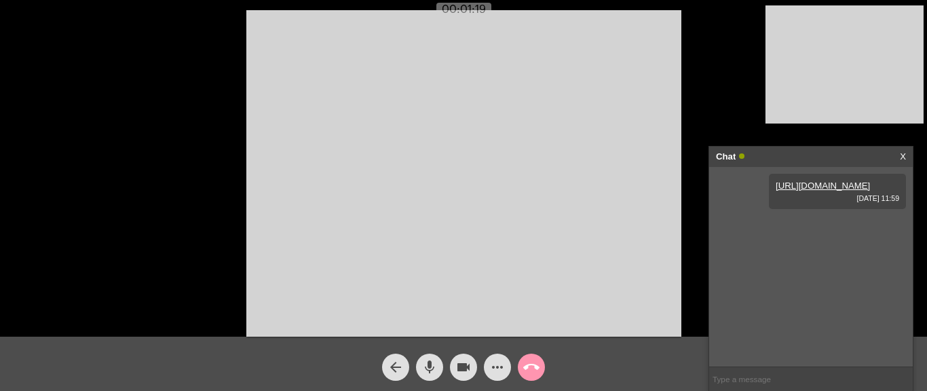
click at [753, 265] on div "[URL][DOMAIN_NAME] [DATE] 11:59" at bounding box center [811, 267] width 204 height 200
click at [537, 364] on mat-icon "call_end" at bounding box center [531, 367] width 16 height 16
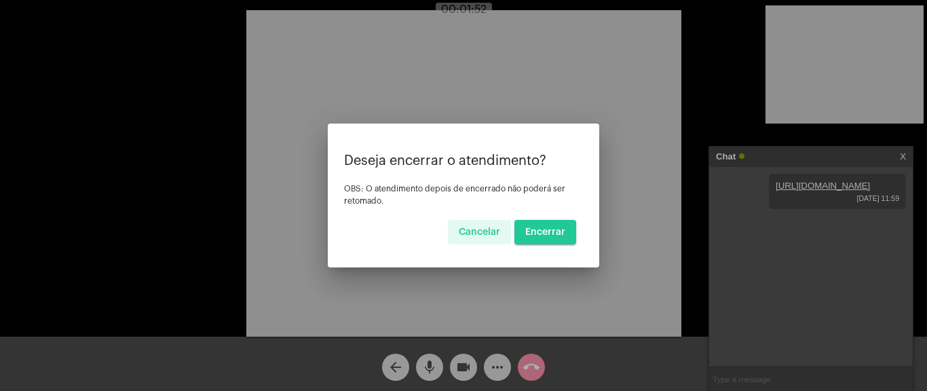
click at [556, 235] on span "Encerrar" at bounding box center [545, 232] width 40 height 10
